Goal: Task Accomplishment & Management: Use online tool/utility

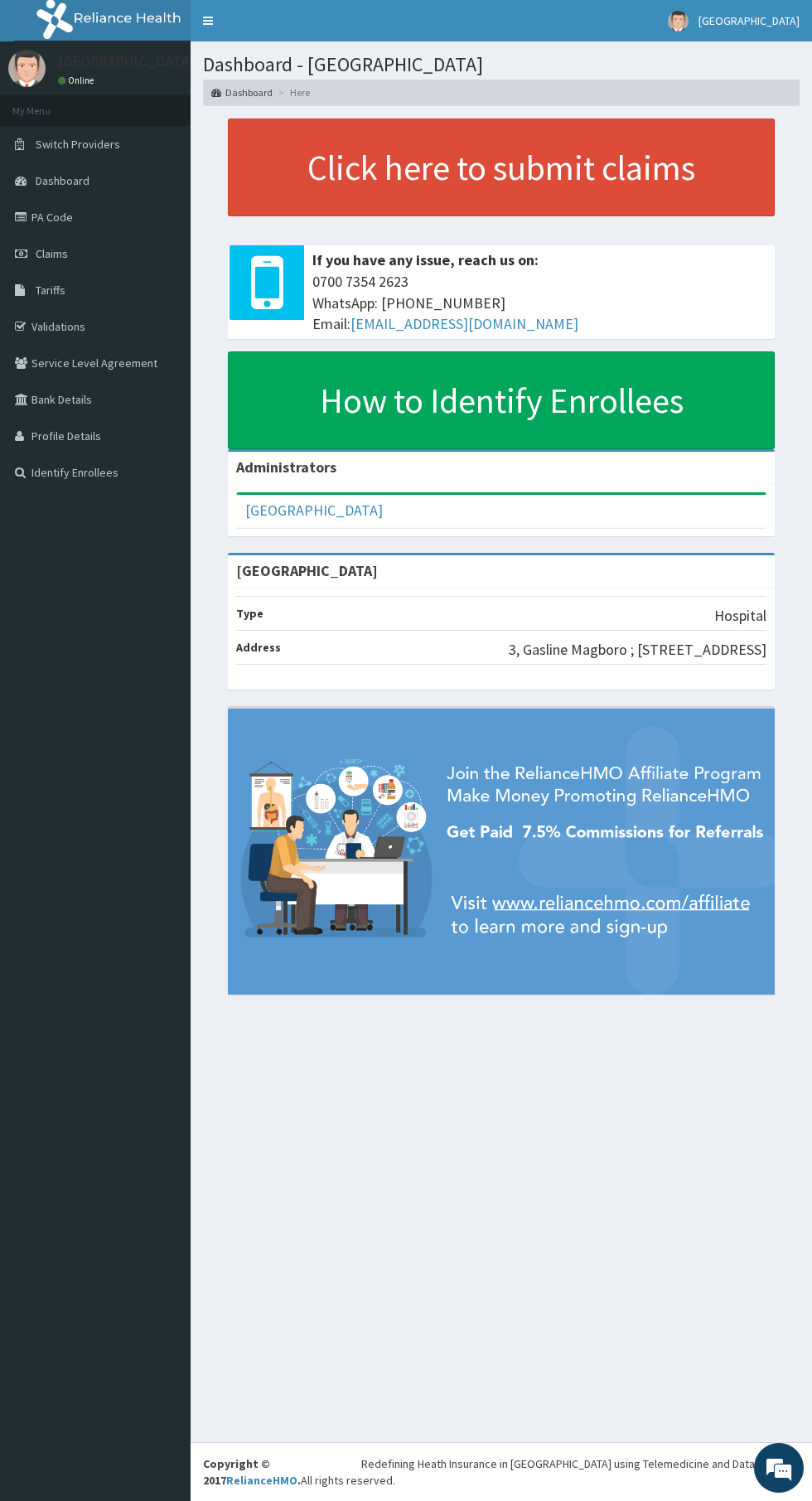
click at [800, 655] on section "Click here to submit claims If you have any issue, reach us on: [PHONE_NUMBER] …" at bounding box center [501, 565] width 621 height 919
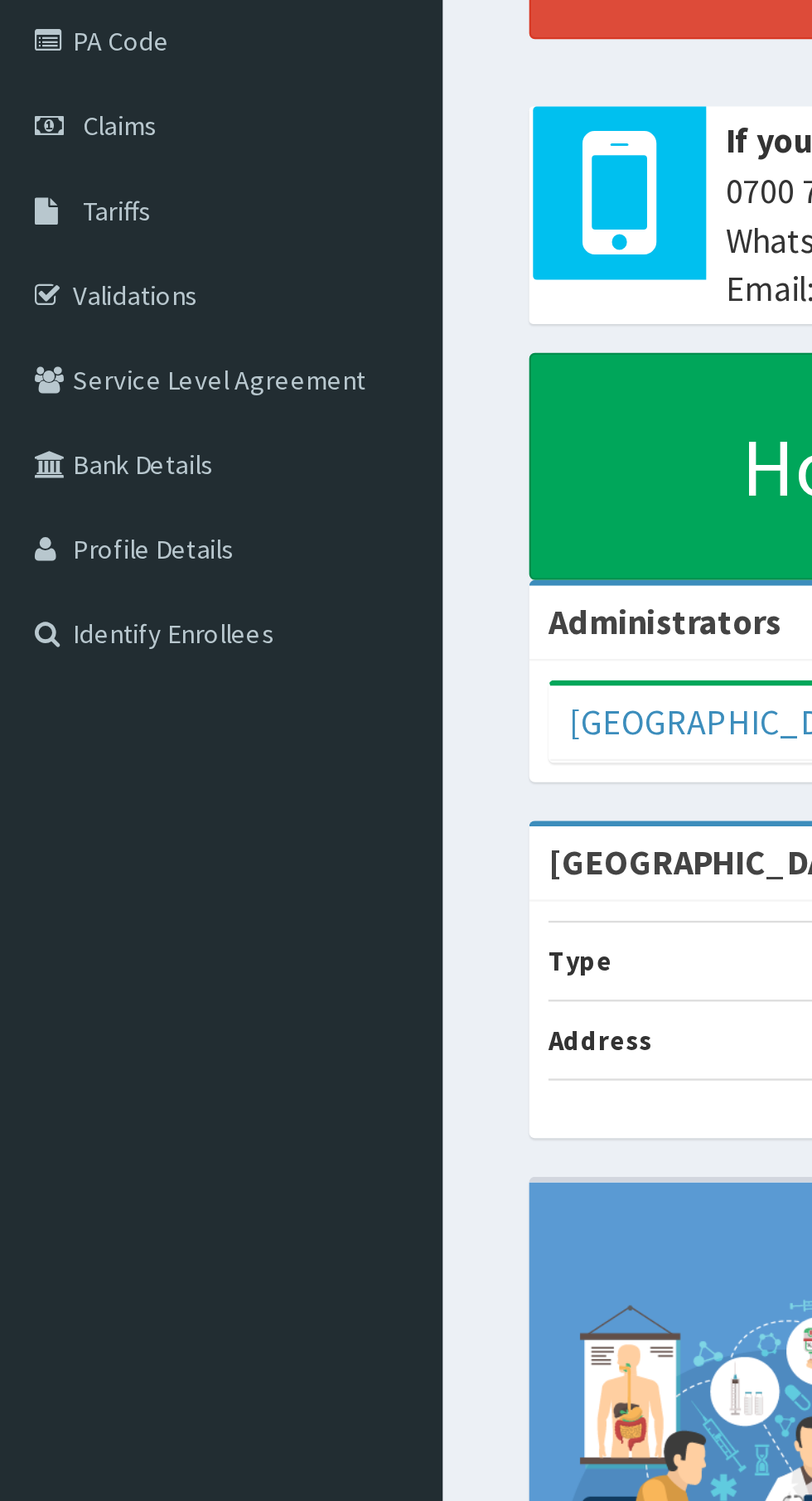
click at [72, 336] on link "Validations" at bounding box center [95, 326] width 191 height 36
